Goal: Find specific page/section

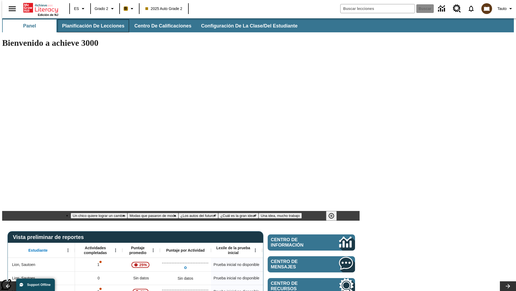
click at [90, 26] on span "Planificación de lecciones" at bounding box center [93, 26] width 62 height 6
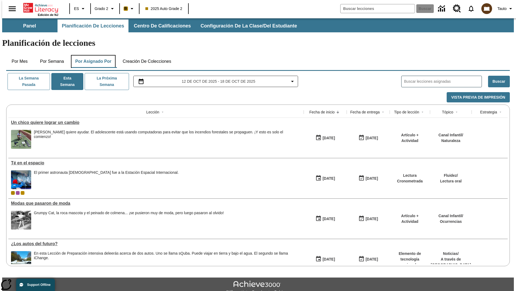
click at [92, 55] on button "Por asignado por" at bounding box center [93, 61] width 45 height 13
type input "El sueño de los animales"
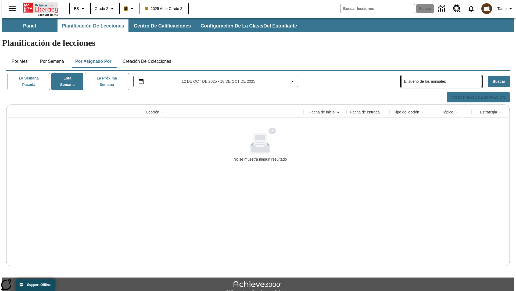
click at [39, 7] on icon "Portada" at bounding box center [41, 7] width 36 height 11
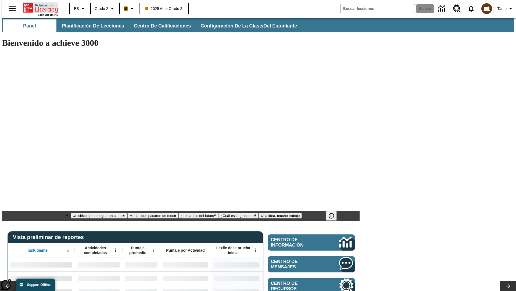
type input "-1"
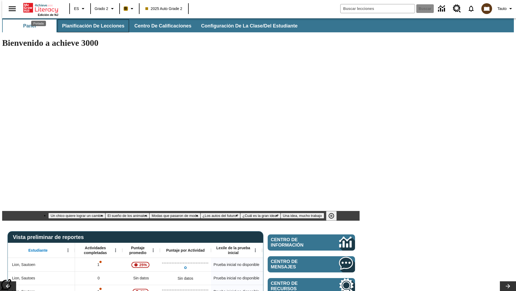
click at [90, 26] on span "Planificación de lecciones" at bounding box center [93, 26] width 62 height 6
